Goal: Find specific page/section: Find specific page/section

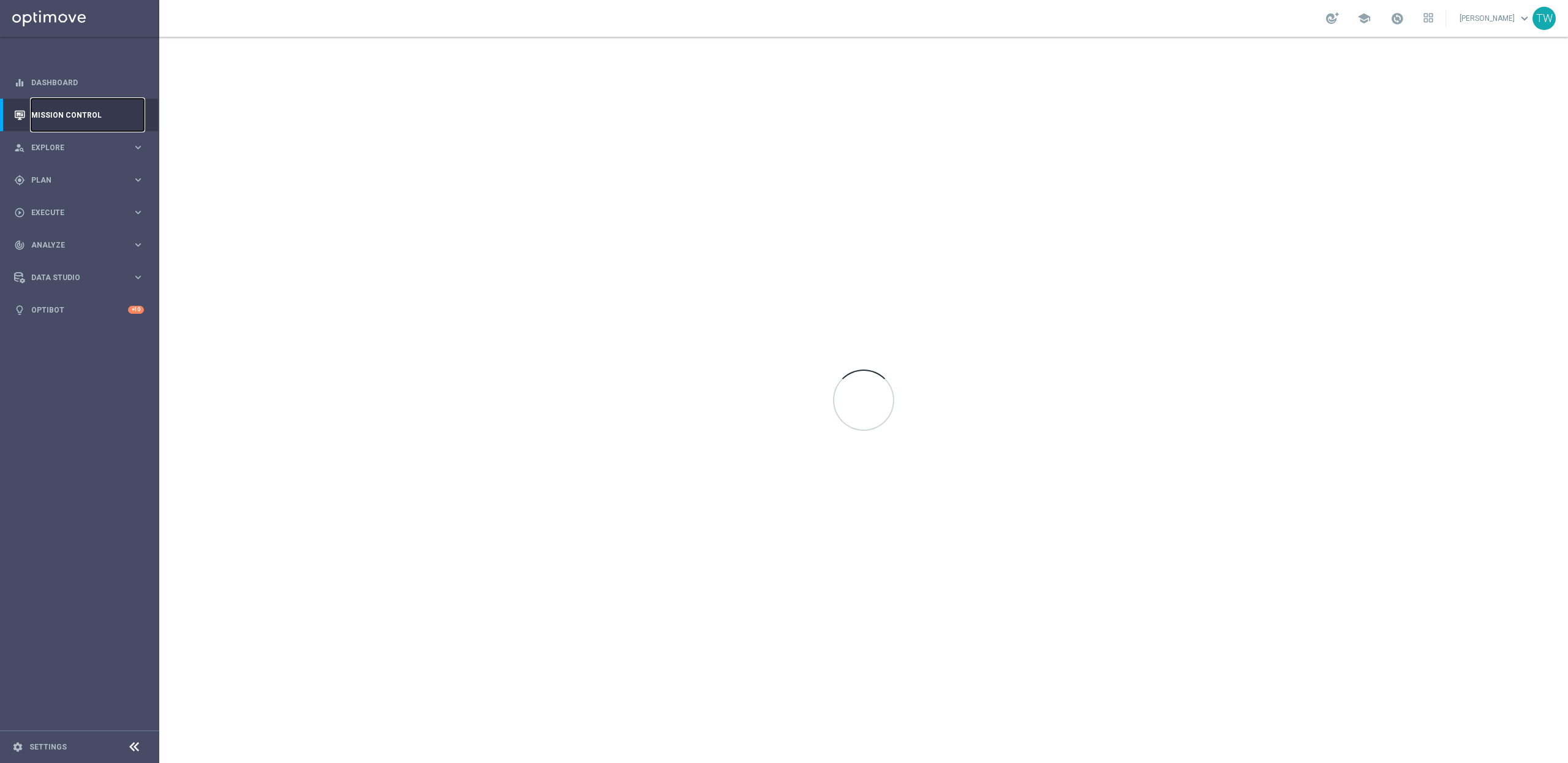
click at [65, 122] on link "Mission Control" at bounding box center [88, 114] width 113 height 32
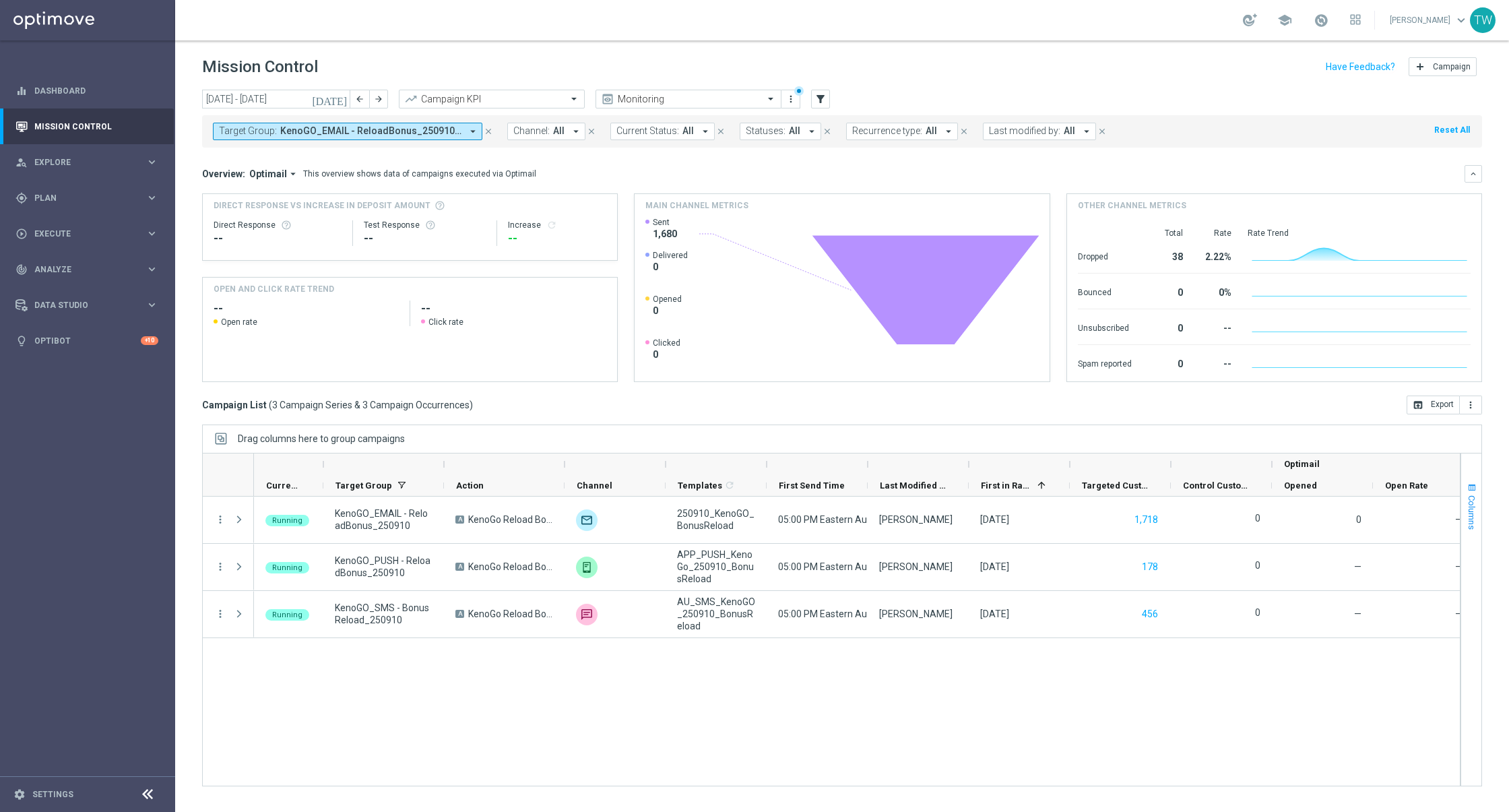
click at [1473, 524] on span "Columns" at bounding box center [1472, 512] width 11 height 34
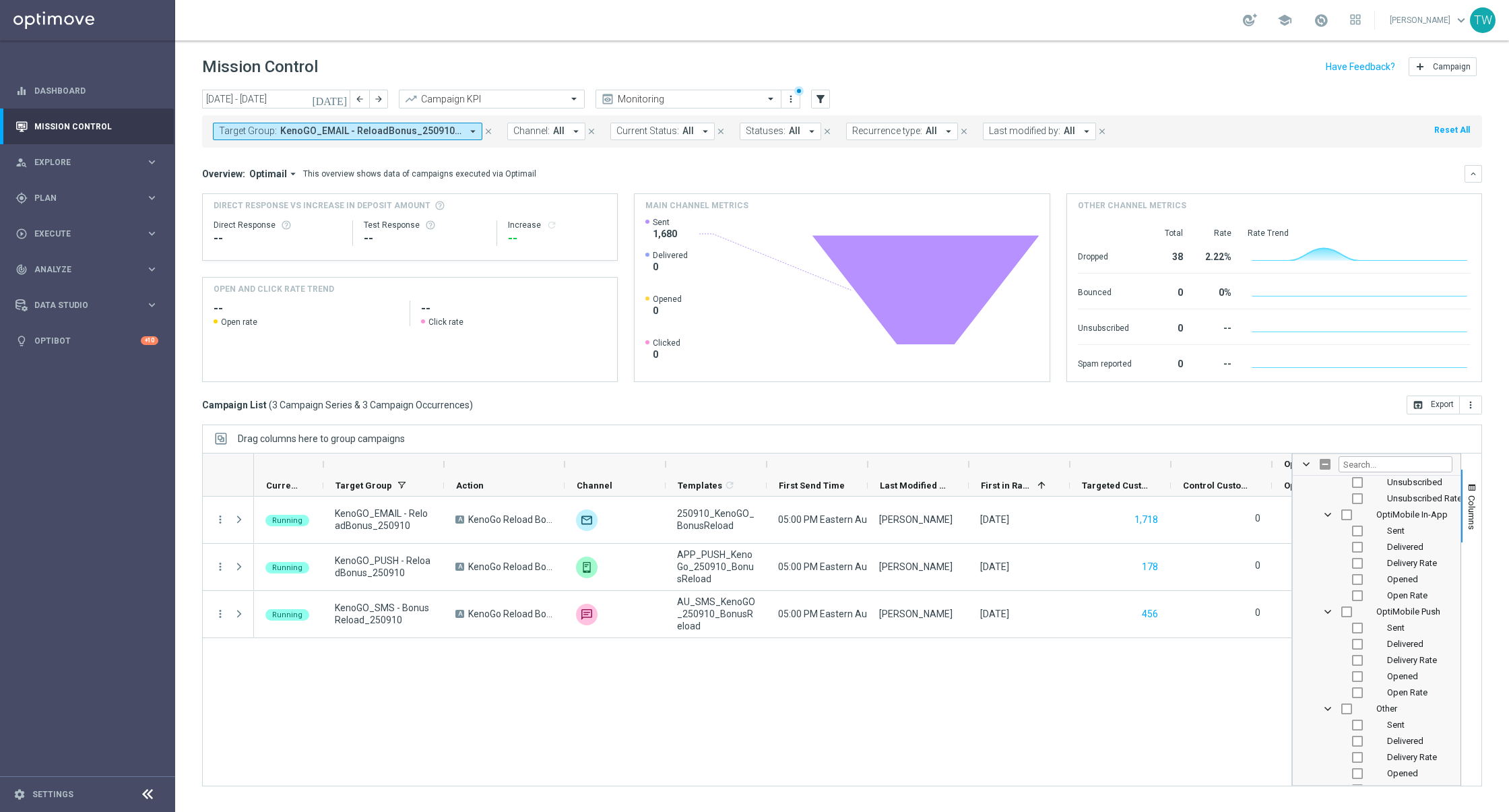
scroll to position [1760, 0]
click at [1352, 665] on input "Press SPACE to toggle visibility (hidden)" at bounding box center [1357, 667] width 11 height 11
checkbox input "true"
checkbox input "false"
click at [1358, 679] on input "Press SPACE to toggle visibility (hidden)" at bounding box center [1357, 684] width 11 height 11
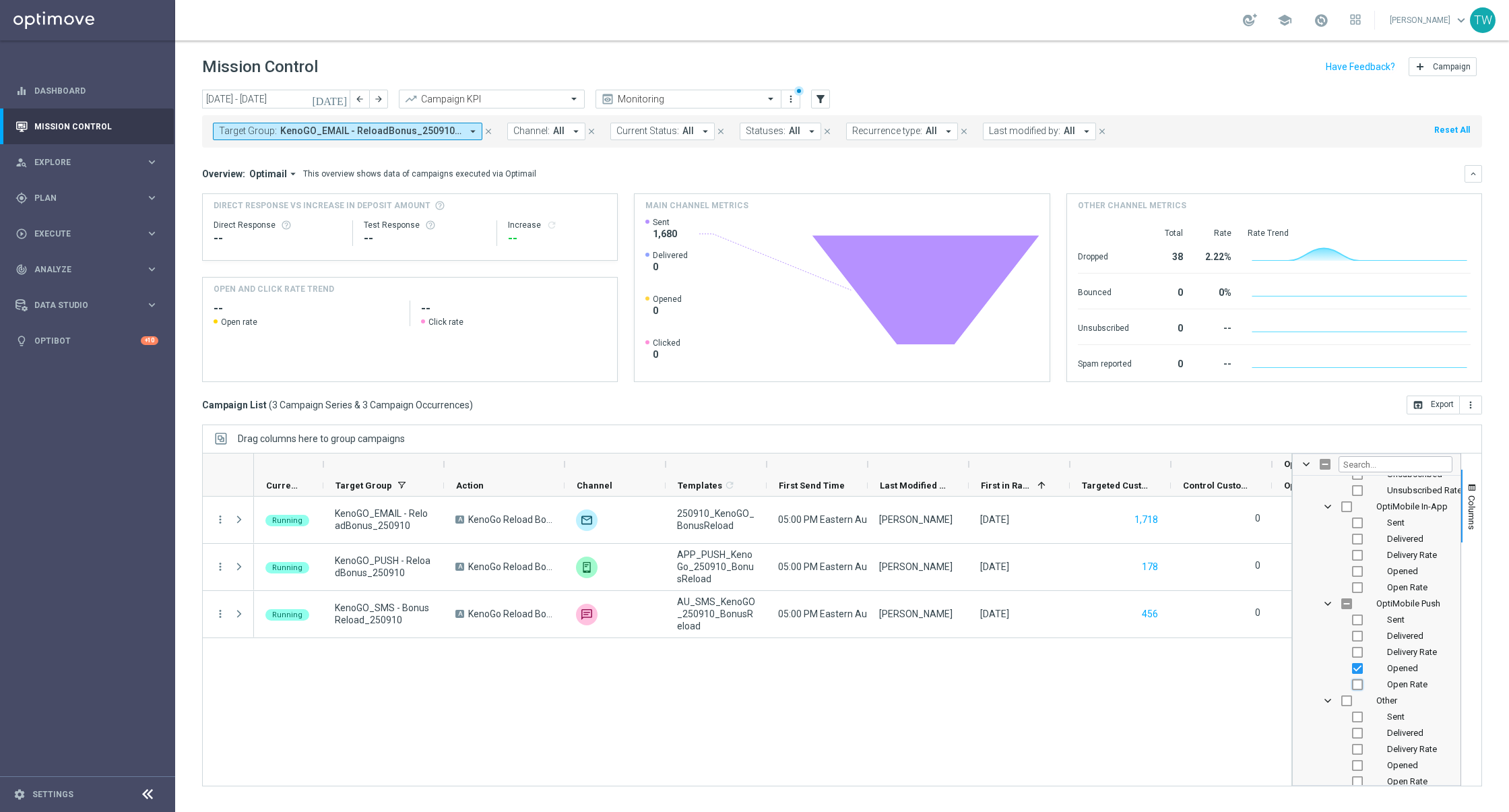
checkbox input "true"
click at [1358, 618] on input "Press SPACE to toggle visibility (hidden)" at bounding box center [1357, 619] width 11 height 11
checkbox input "true"
click at [1358, 619] on input "Press SPACE to toggle visibility (visible)" at bounding box center [1357, 619] width 11 height 11
checkbox input "false"
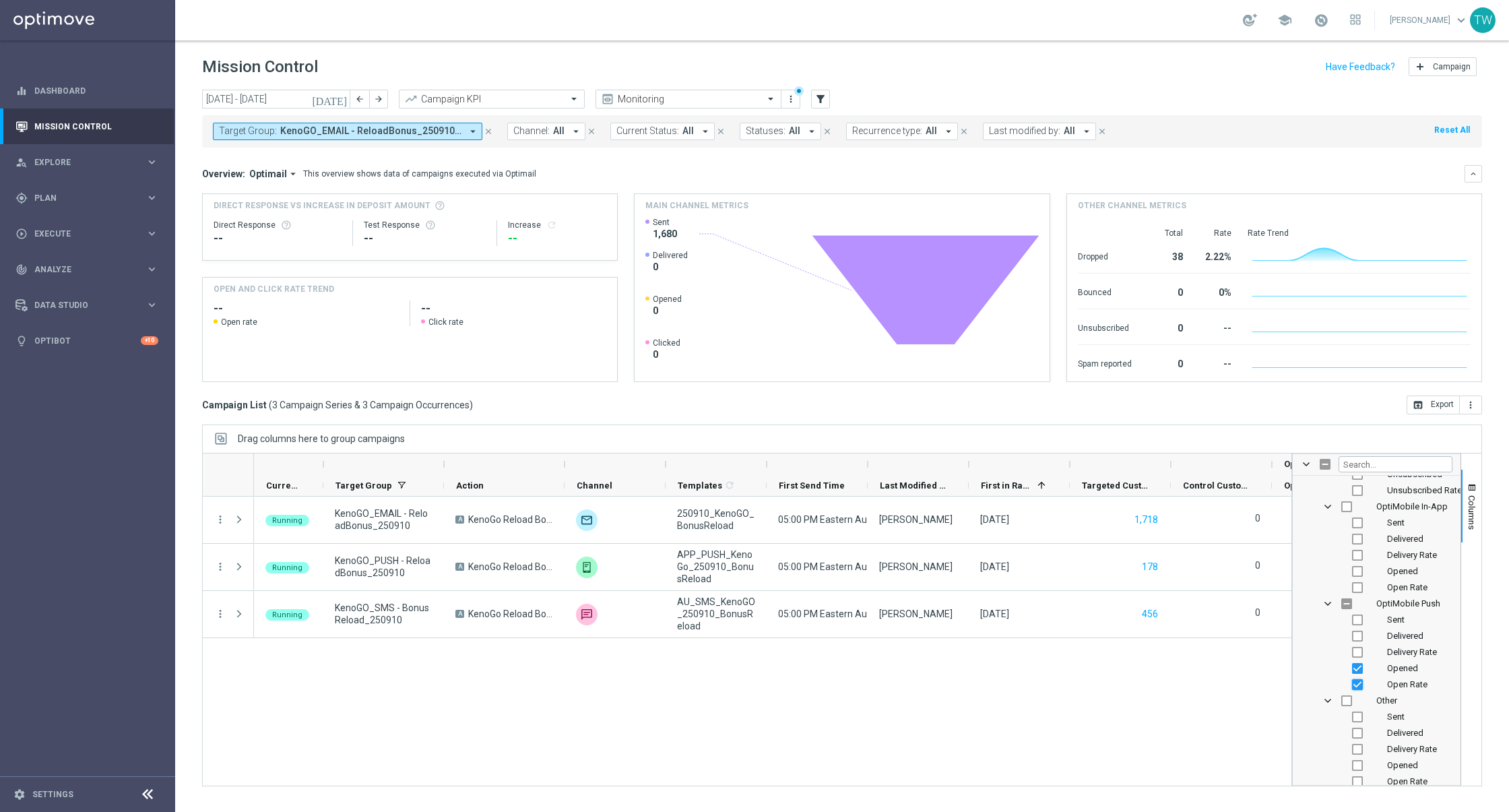
click at [1358, 683] on input "Press SPACE to toggle visibility (visible)" at bounding box center [1357, 684] width 11 height 11
checkbox input "false"
click at [1358, 668] on input "Press SPACE to toggle visibility (visible)" at bounding box center [1357, 667] width 11 height 11
checkbox input "false"
click at [1355, 615] on input "Press SPACE to toggle visibility (hidden)" at bounding box center [1357, 619] width 11 height 11
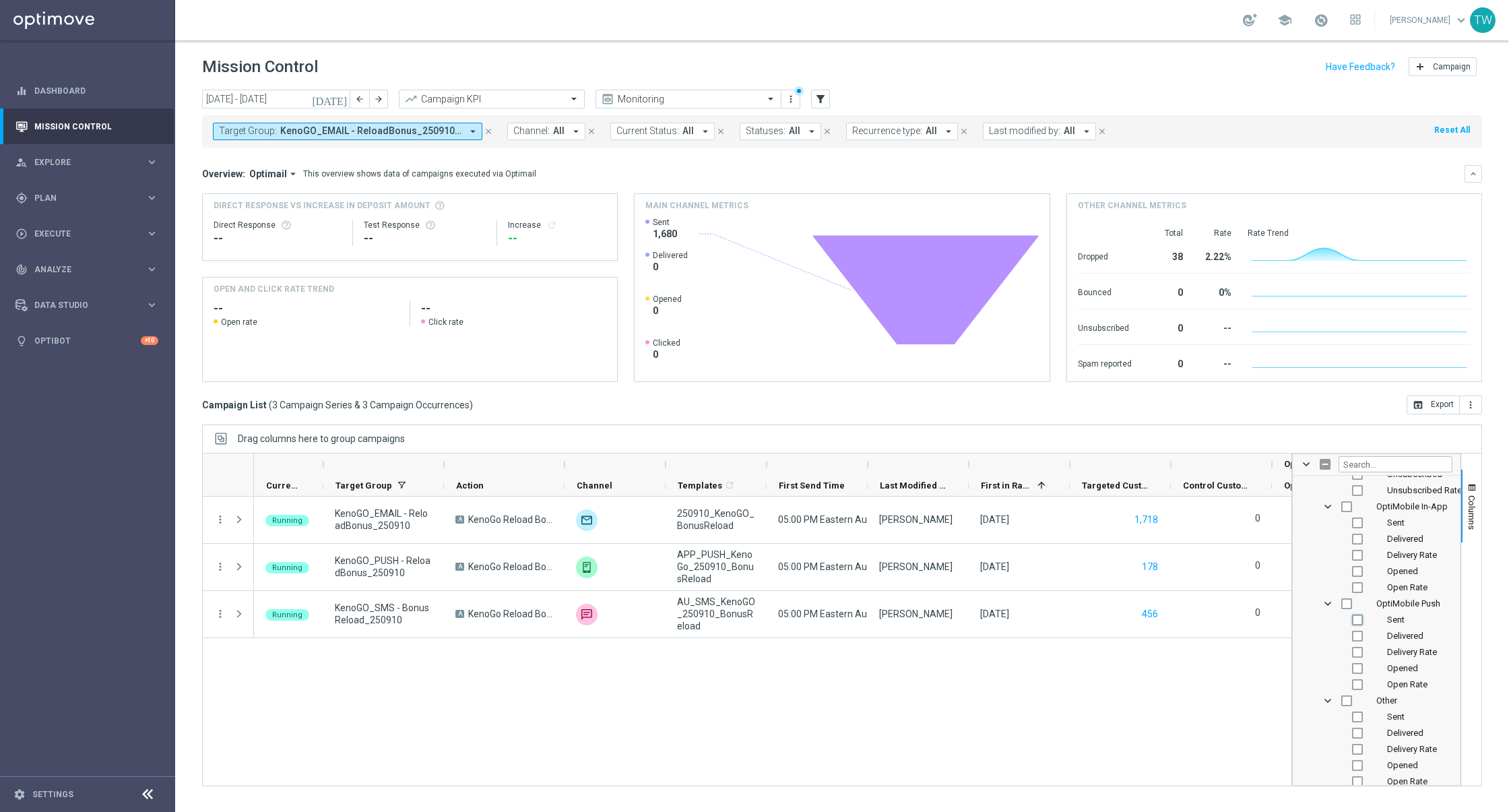
checkbox input "true"
checkbox input "false"
click at [1355, 632] on input "Press SPACE to toggle visibility (hidden)" at bounding box center [1357, 635] width 11 height 11
checkbox input "true"
click at [1357, 650] on input "Press SPACE to toggle visibility (hidden)" at bounding box center [1357, 652] width 11 height 11
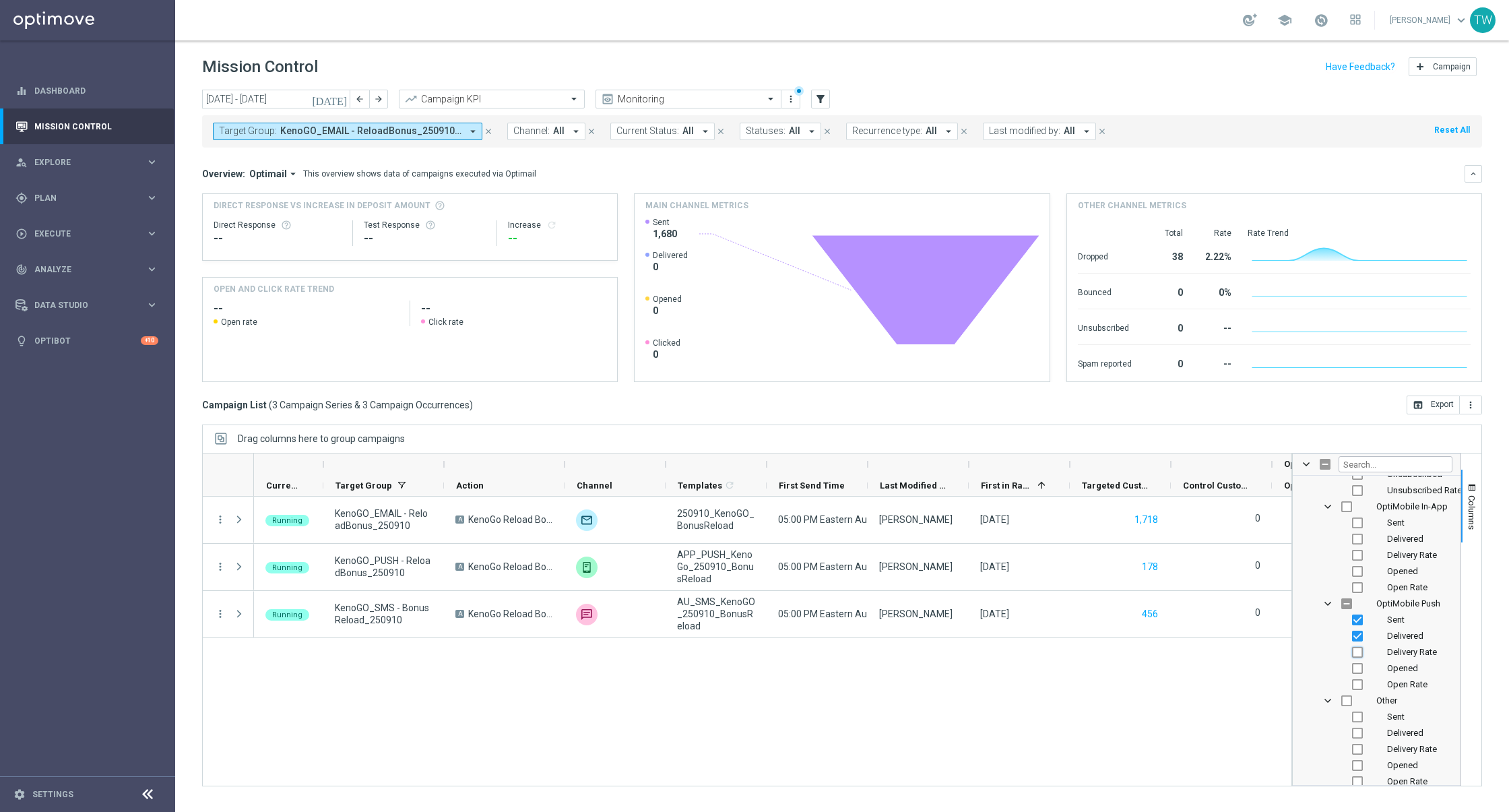
checkbox input "true"
click at [1357, 663] on input "Press SPACE to toggle visibility (hidden)" at bounding box center [1357, 667] width 11 height 11
checkbox input "true"
click at [1356, 683] on input "Press SPACE to toggle visibility (hidden)" at bounding box center [1357, 684] width 11 height 11
checkbox input "true"
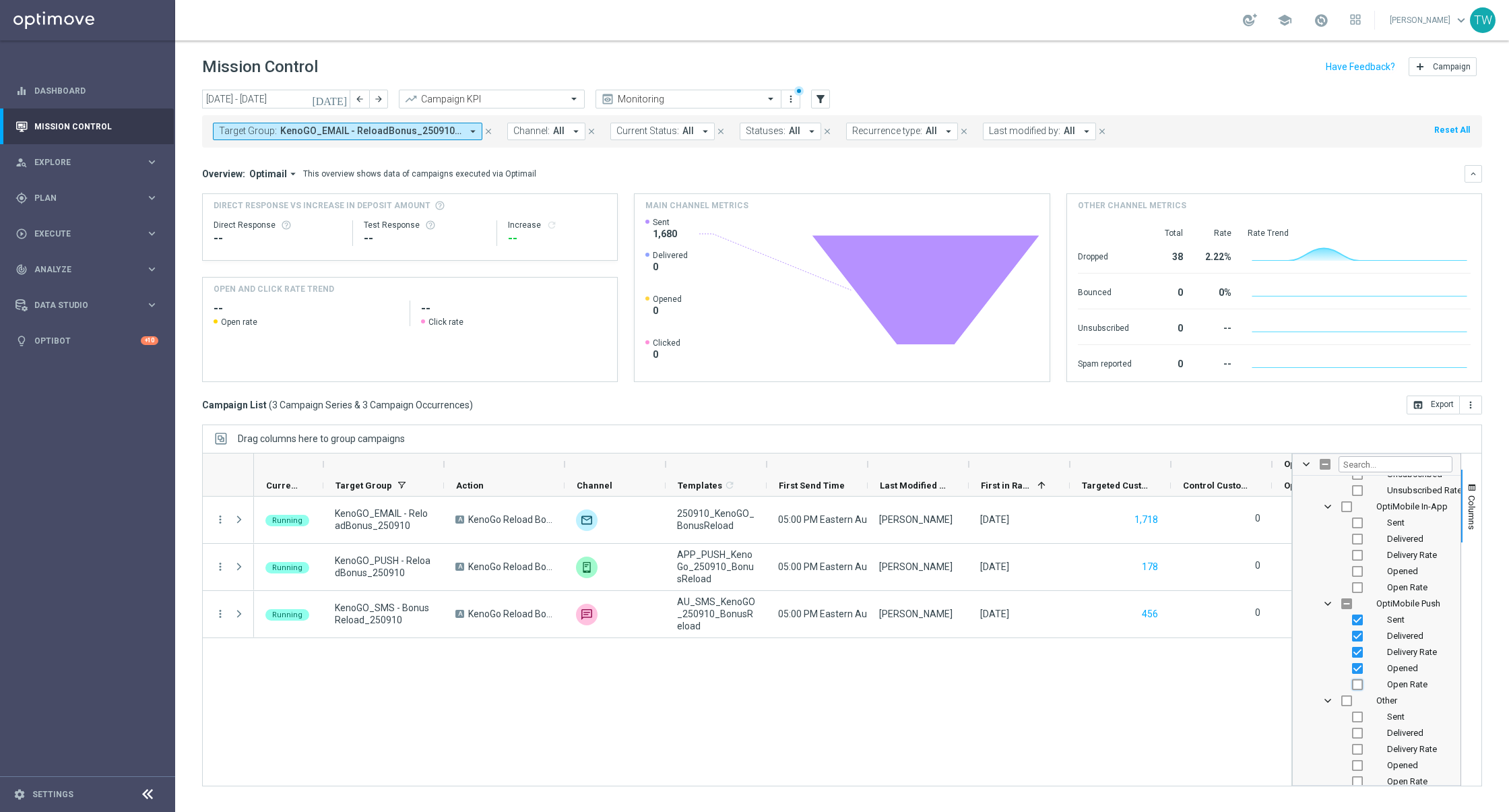
checkbox input "true"
click at [1476, 515] on span "Columns" at bounding box center [1472, 512] width 11 height 34
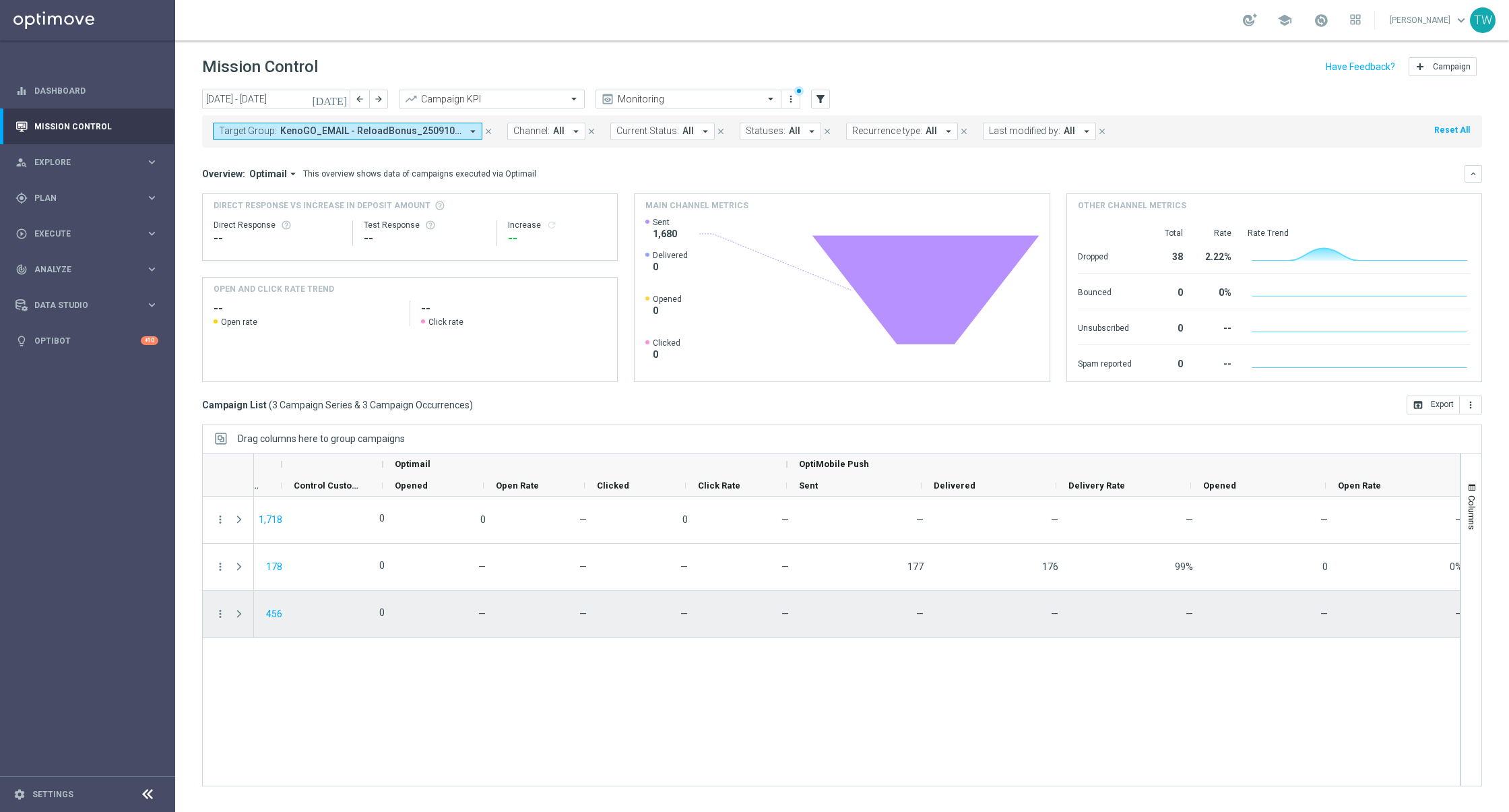
scroll to position [0, 888]
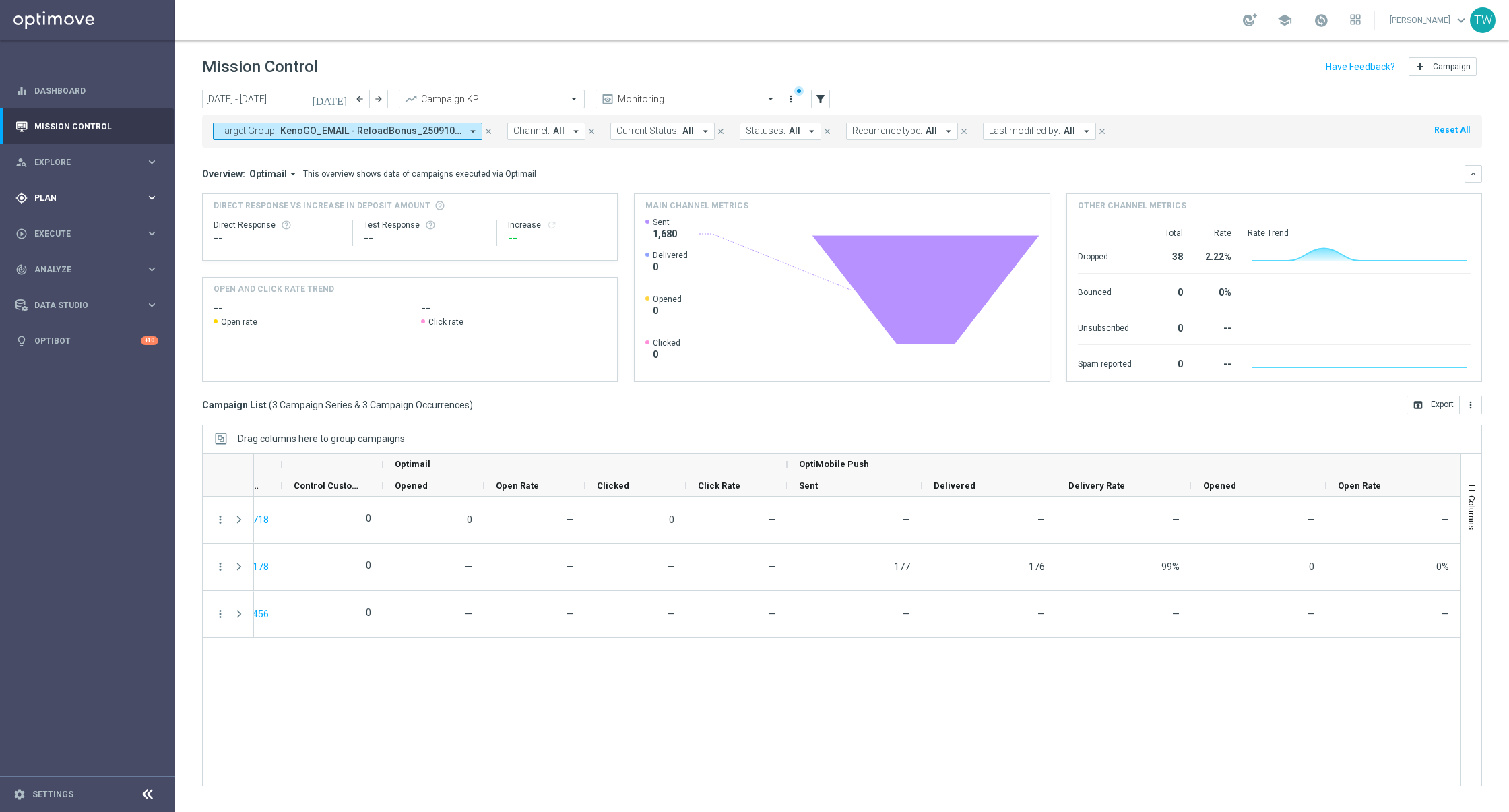
click at [149, 206] on div "gps_fixed Plan keyboard_arrow_right" at bounding box center [87, 198] width 174 height 35
click at [147, 267] on icon "keyboard_arrow_right" at bounding box center [151, 265] width 13 height 13
